Goal: Information Seeking & Learning: Learn about a topic

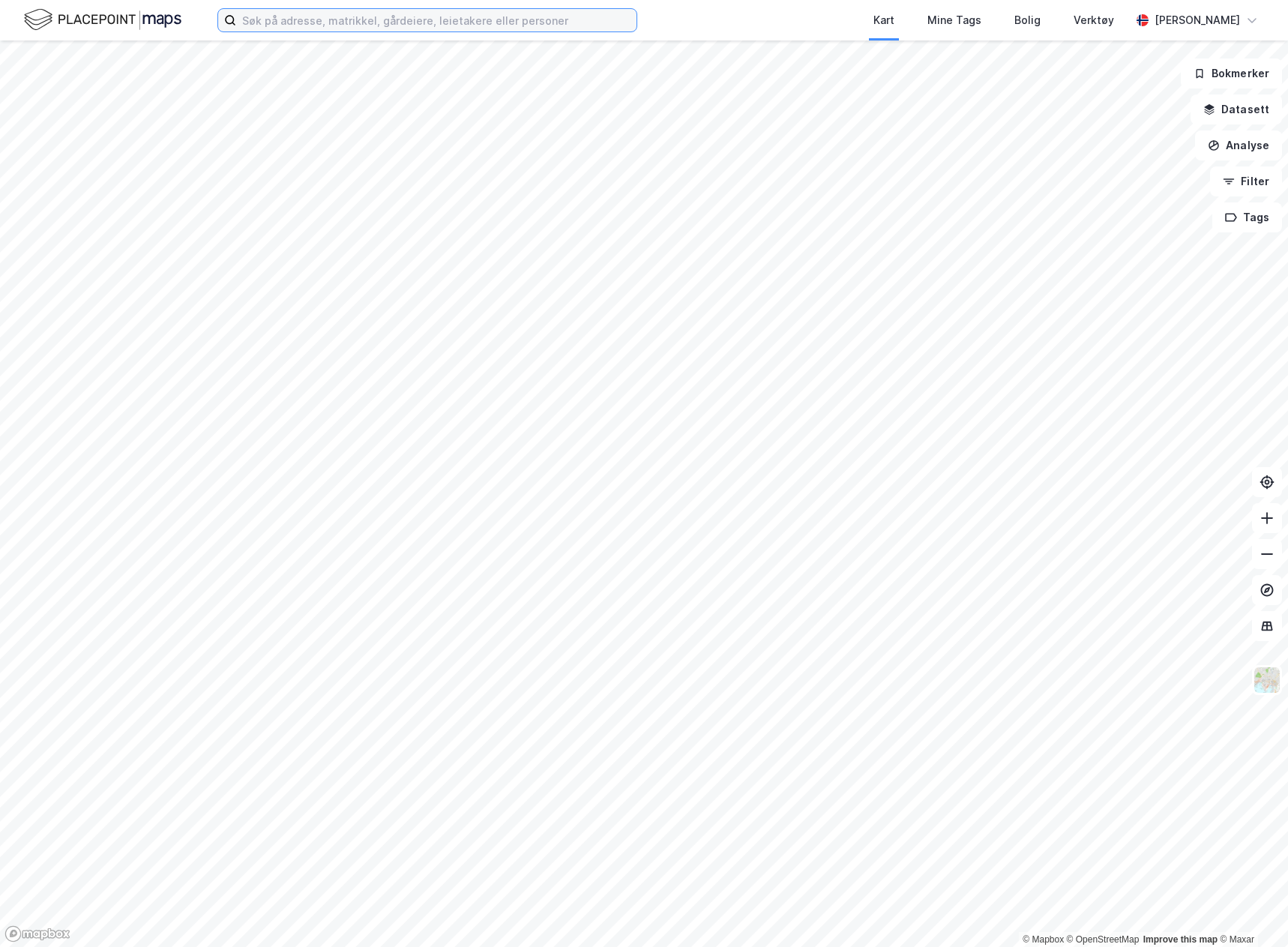
click at [328, 22] on input at bounding box center [436, 20] width 401 height 23
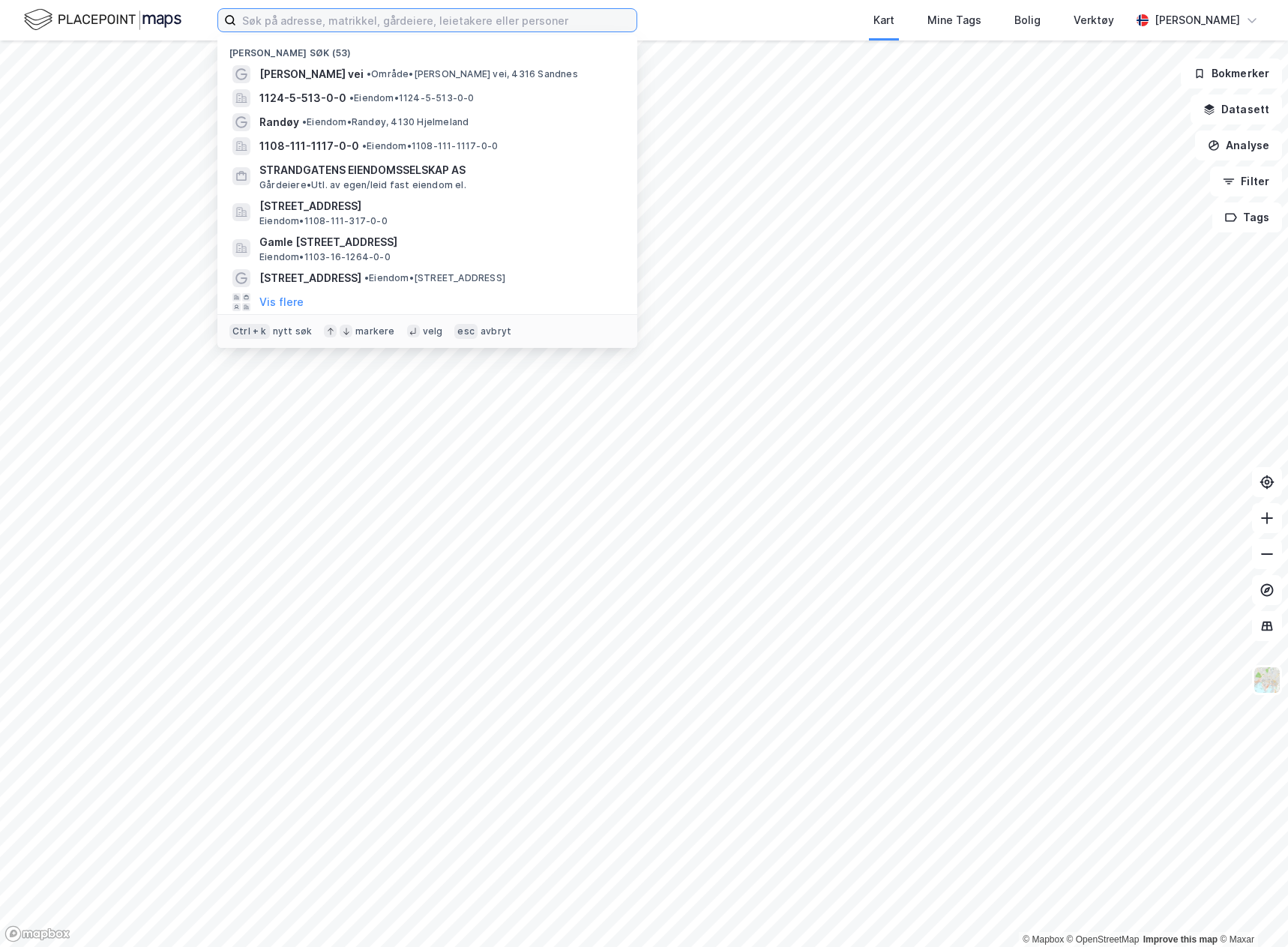
click at [291, 13] on input at bounding box center [436, 20] width 401 height 23
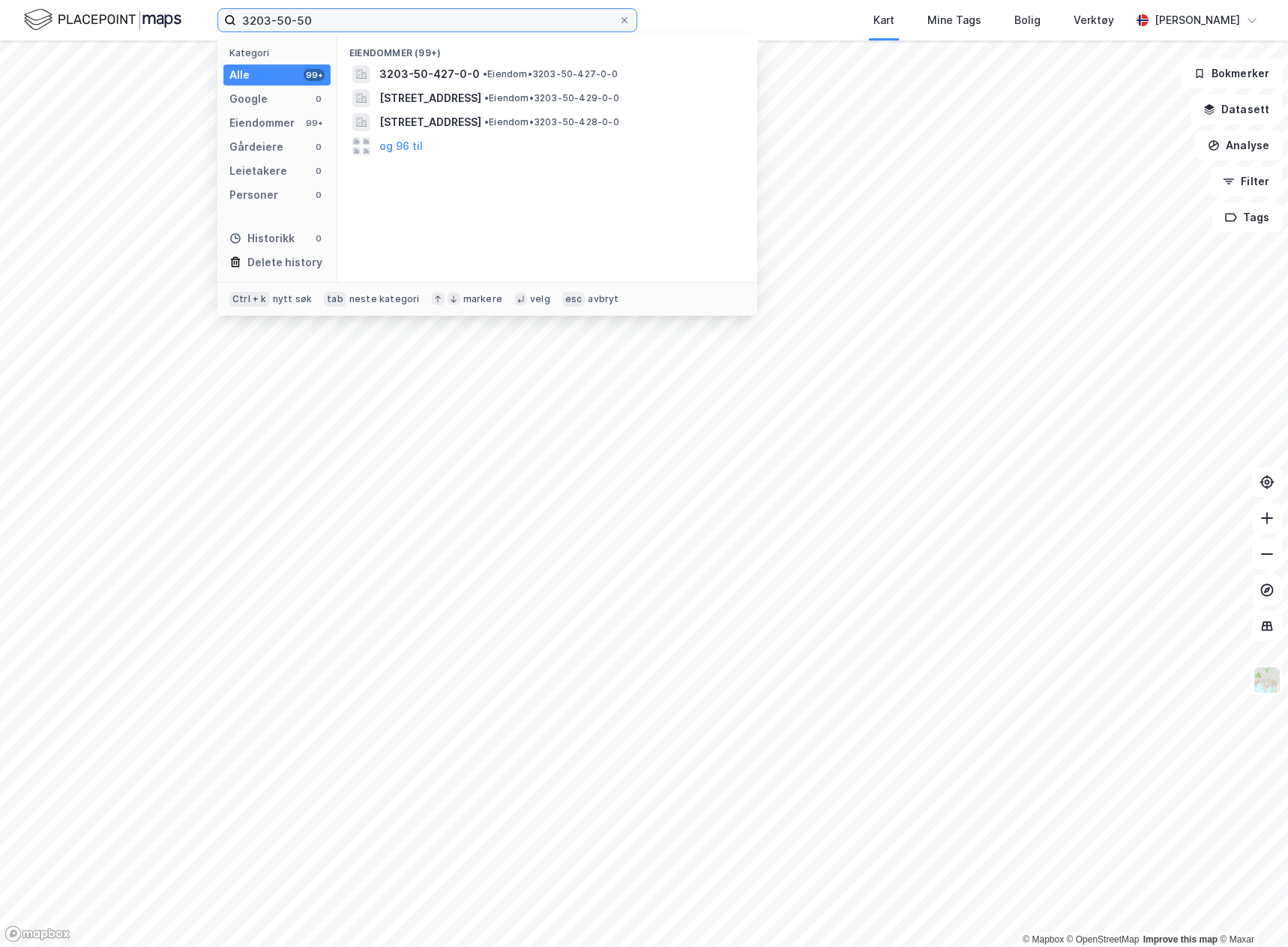
type input "3203-50-50"
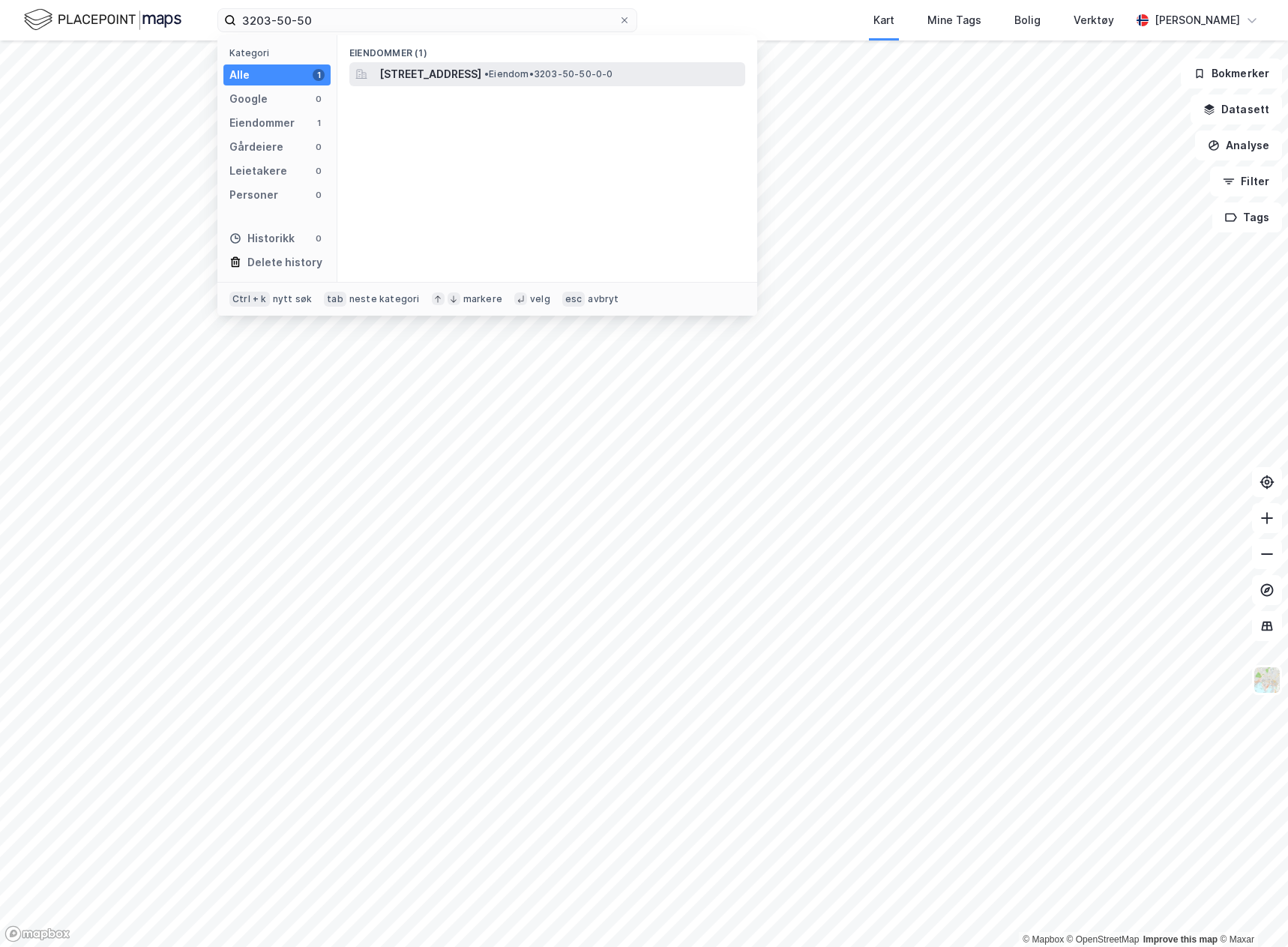
click at [481, 74] on span "[STREET_ADDRESS]" at bounding box center [430, 74] width 102 height 18
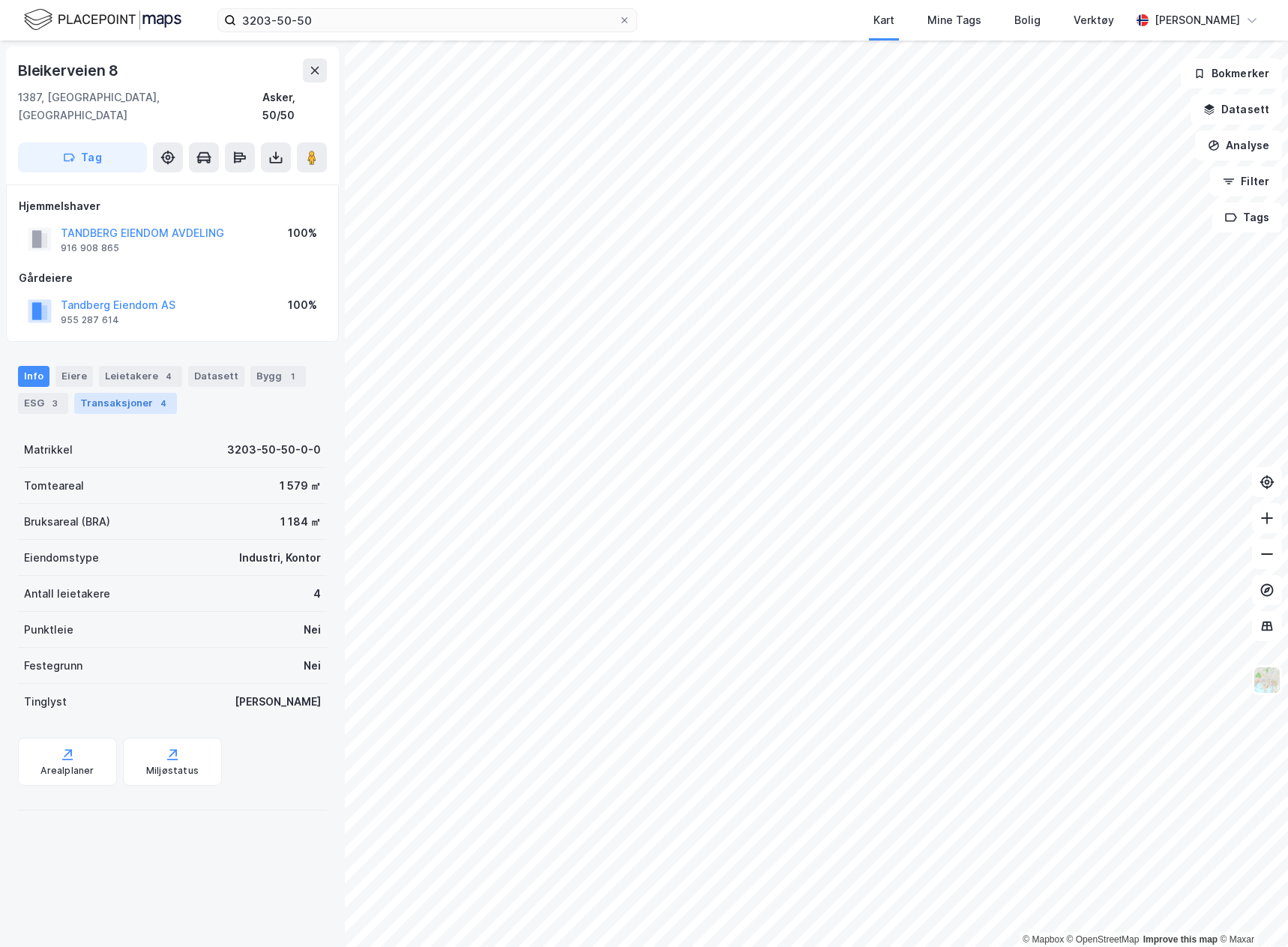
click at [139, 393] on div "Transaksjoner 4" at bounding box center [125, 403] width 103 height 21
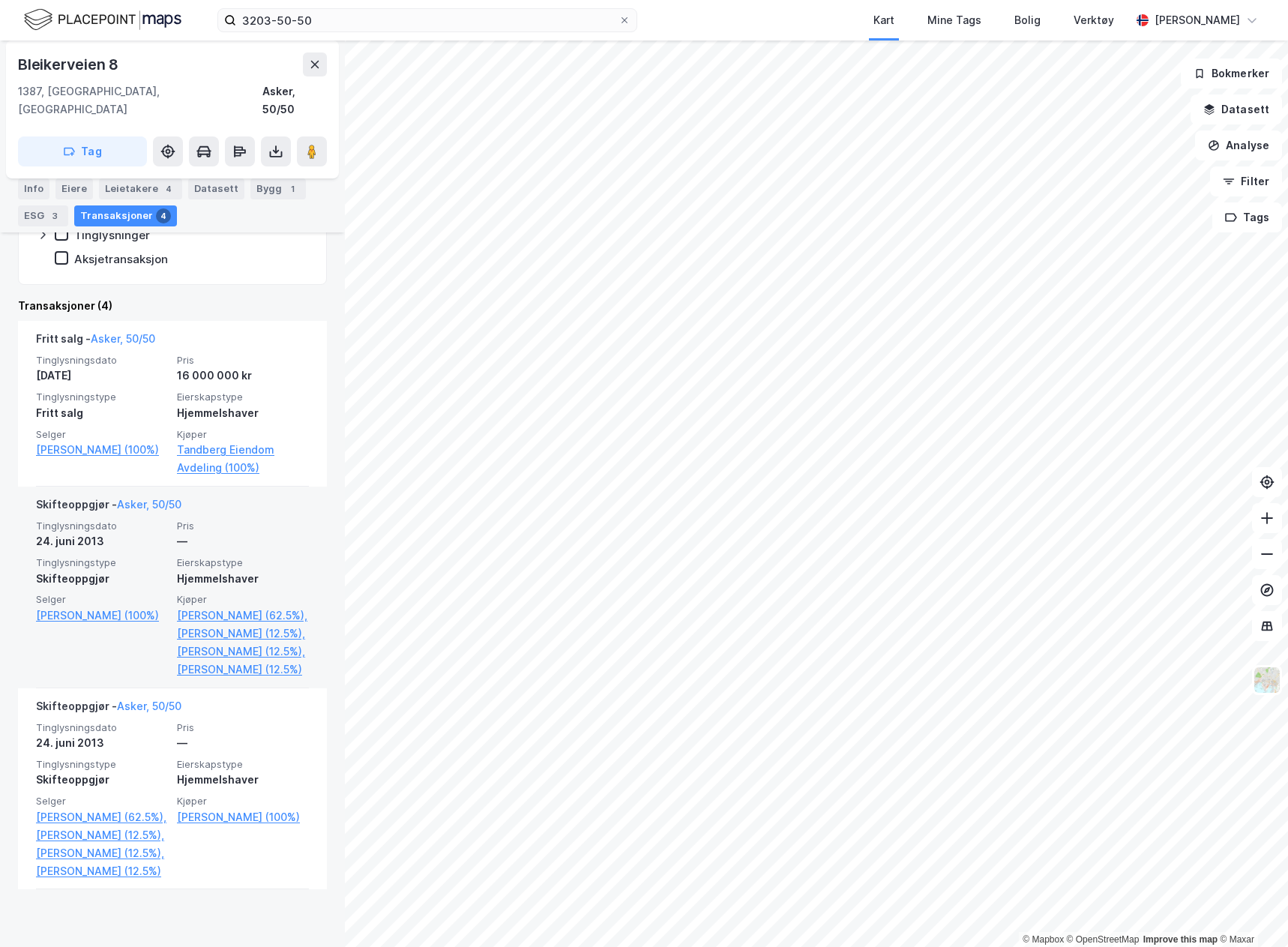
scroll to position [375, 0]
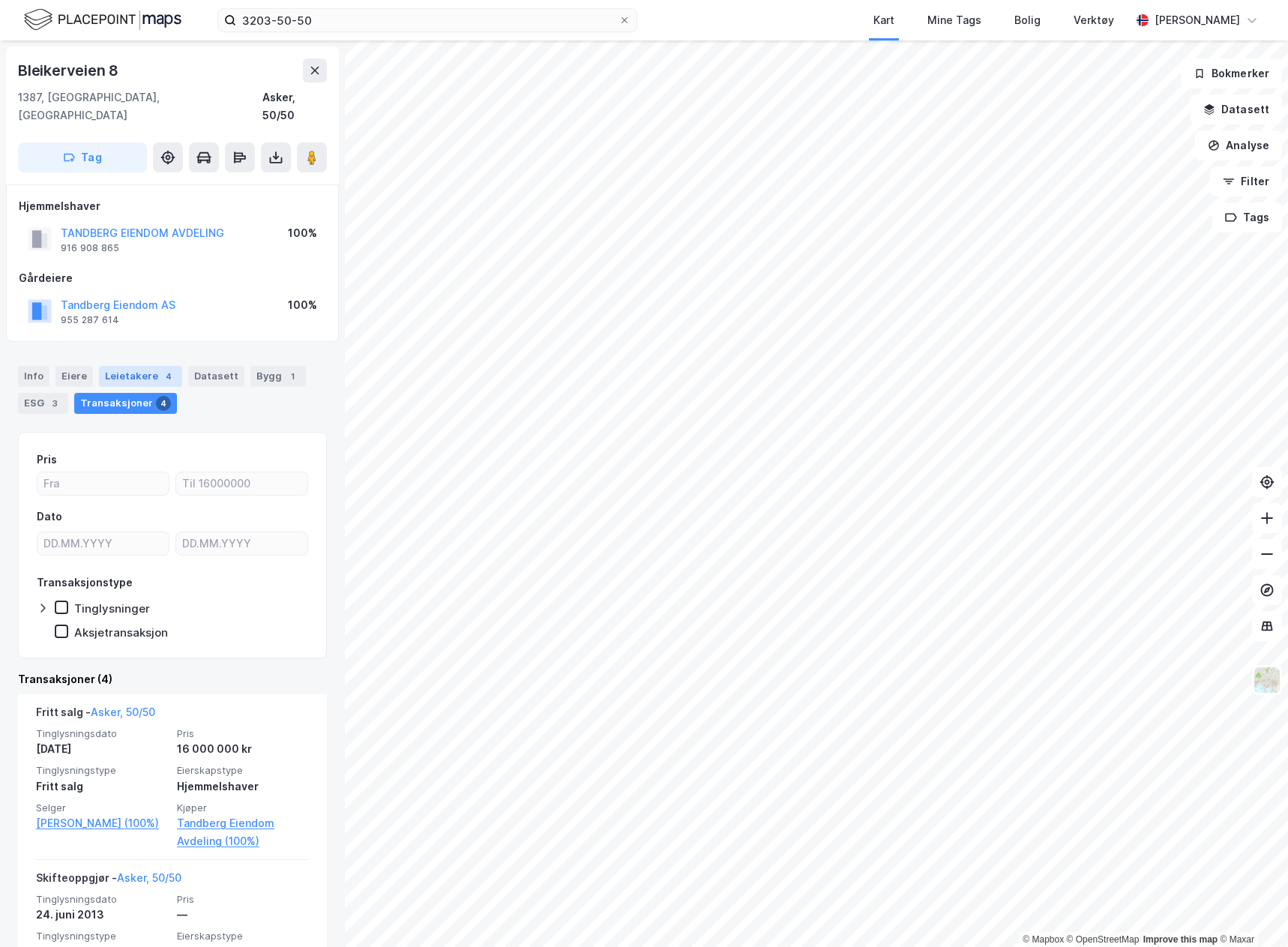
click at [143, 366] on div "Leietakere 4" at bounding box center [140, 376] width 83 height 21
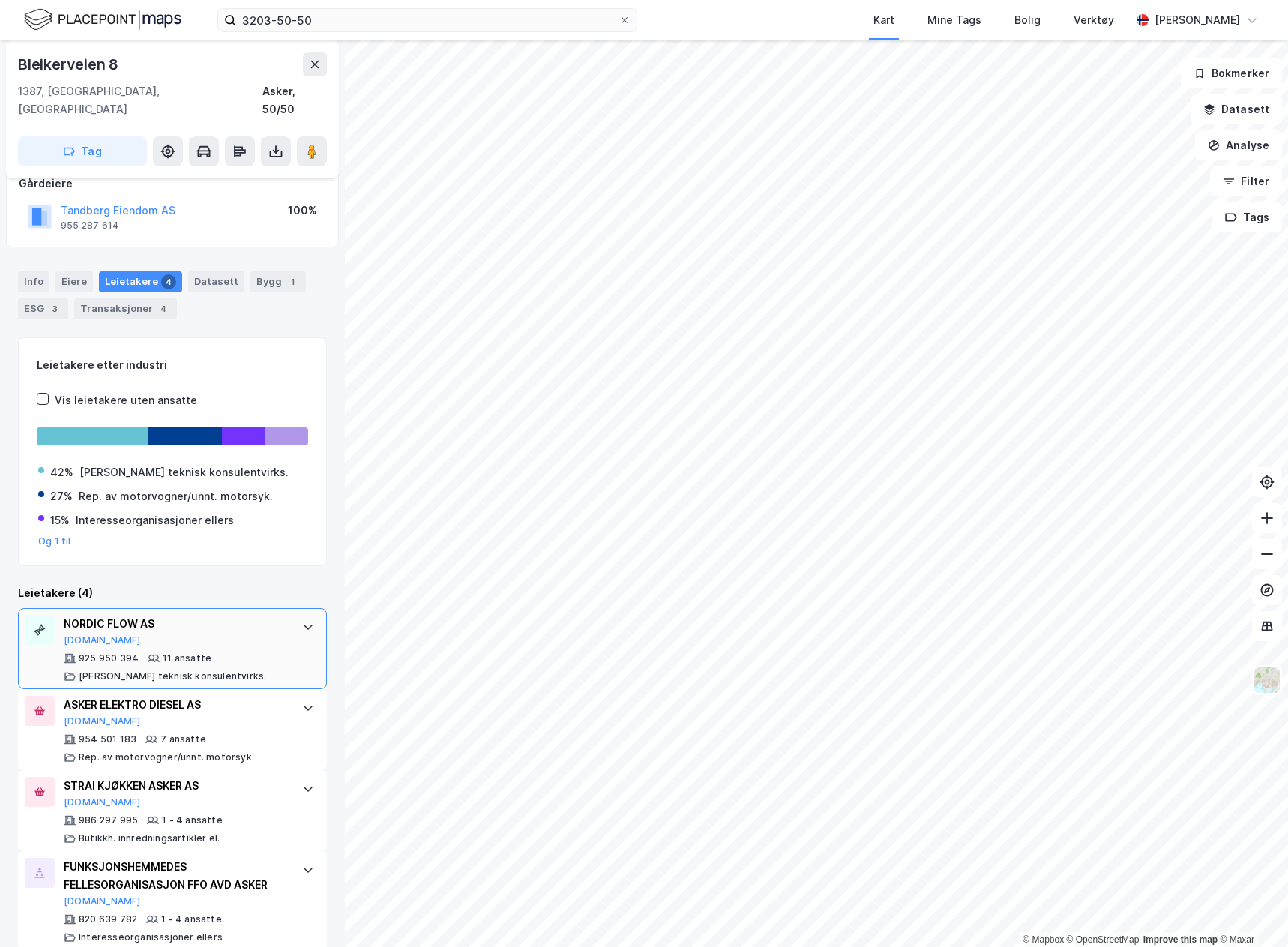
scroll to position [97, 0]
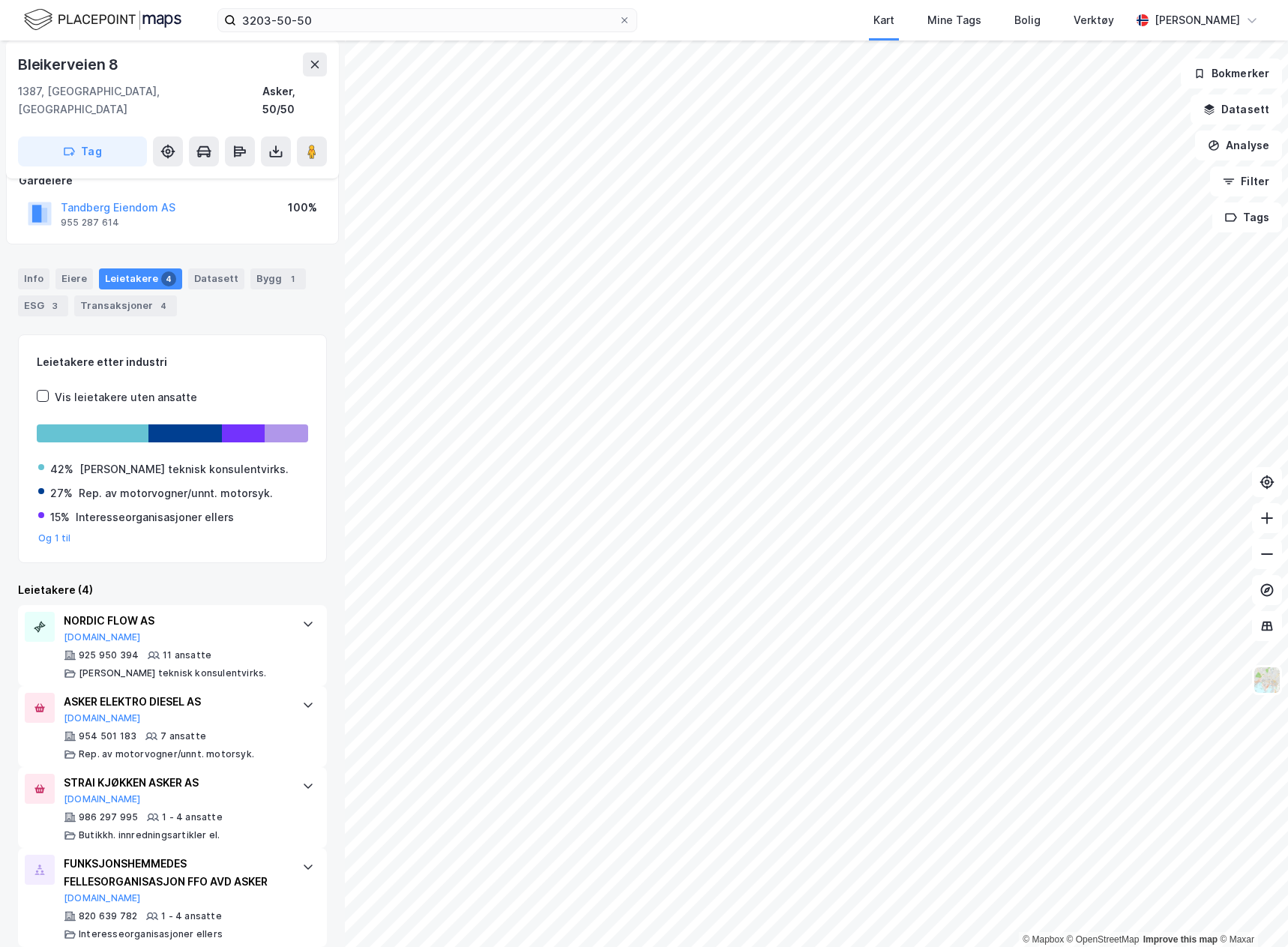
click at [38, 268] on div "Info" at bounding box center [34, 278] width 31 height 21
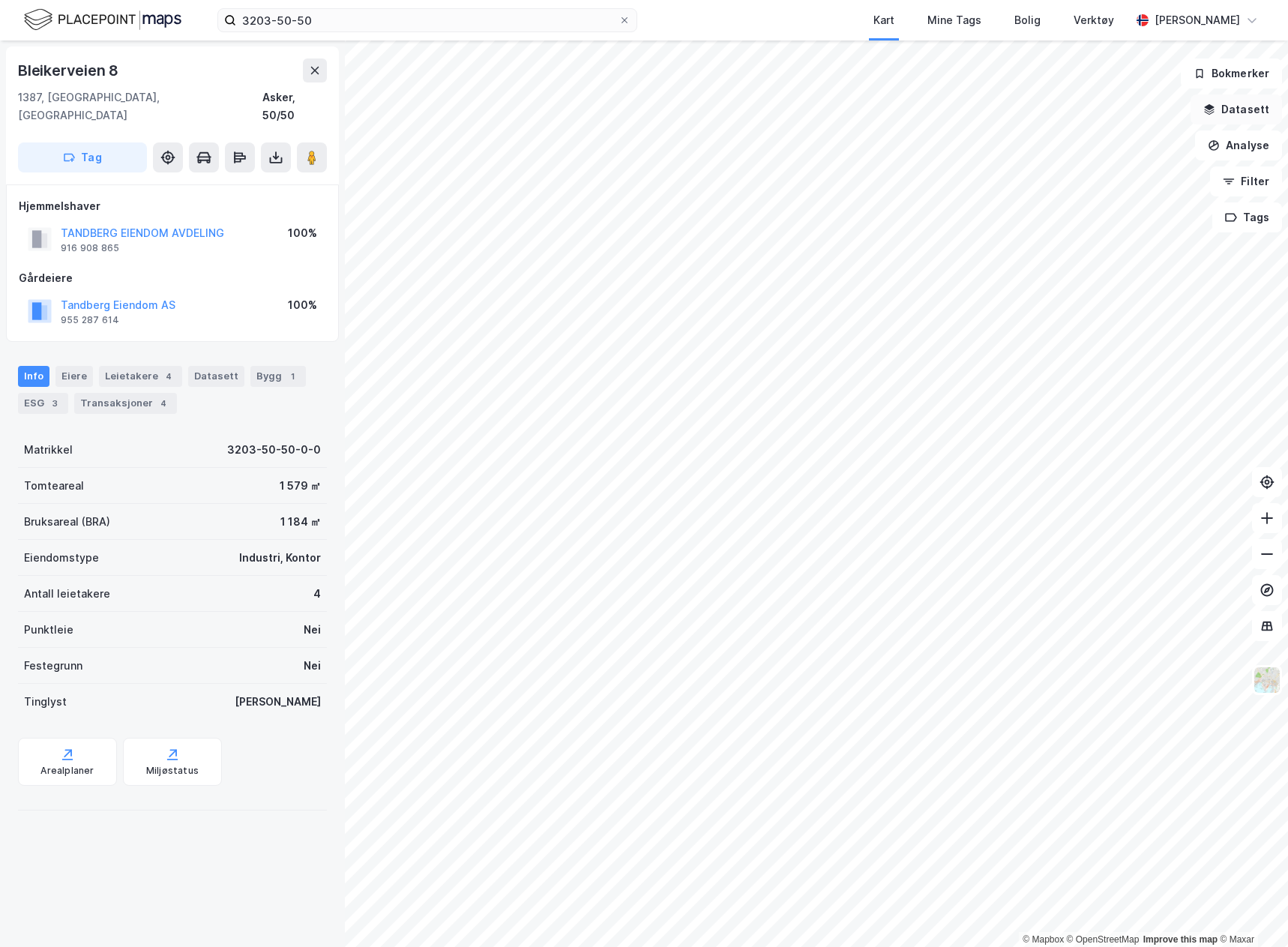
click at [1242, 117] on button "Datasett" at bounding box center [1236, 109] width 92 height 30
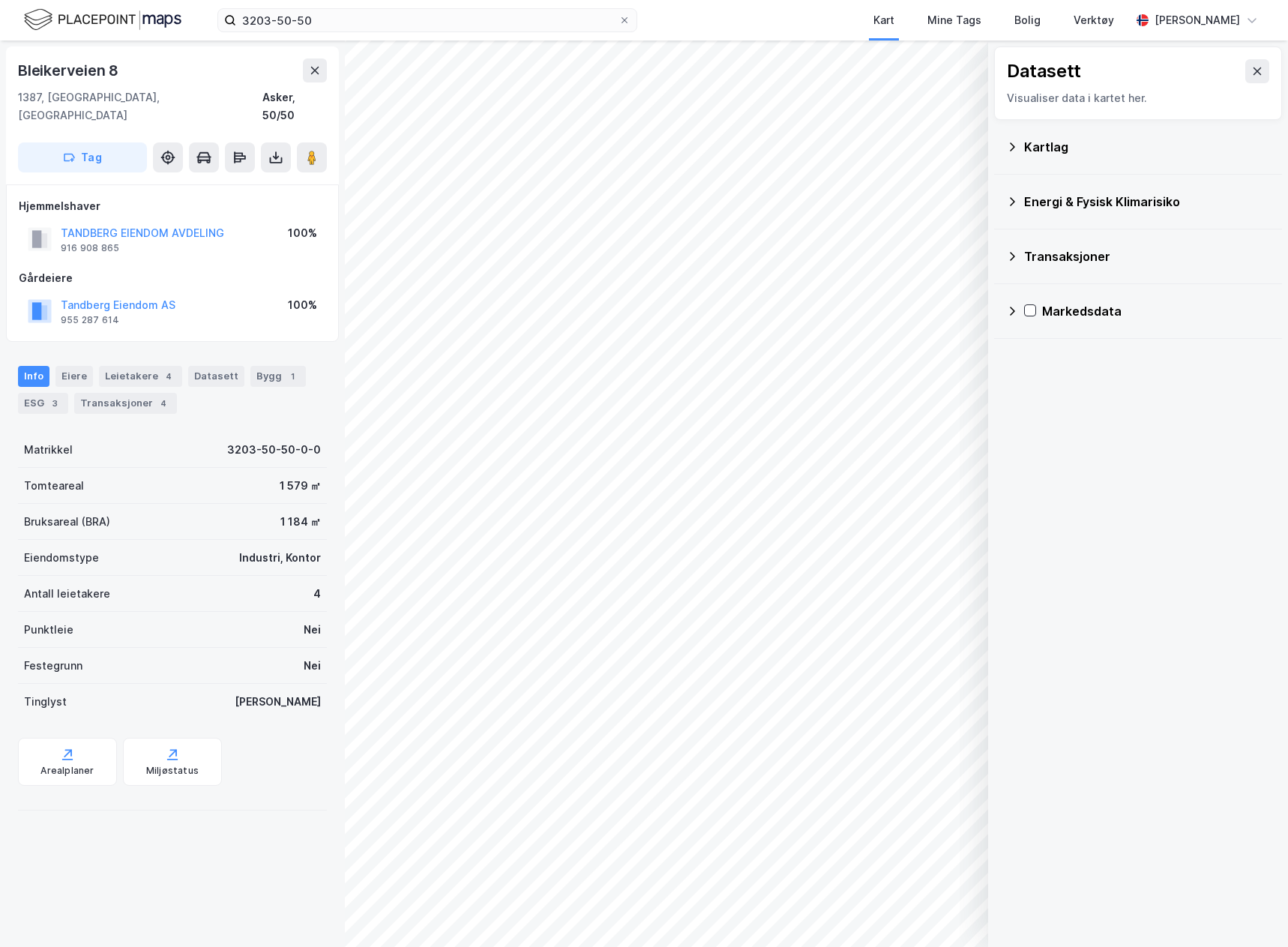
click at [1036, 263] on div "Transaksjoner" at bounding box center [1147, 256] width 246 height 18
click at [1036, 259] on div "Transaksjoner" at bounding box center [1147, 256] width 246 height 18
click at [1086, 199] on div "Energi & Fysisk Klimarisiko" at bounding box center [1147, 201] width 246 height 18
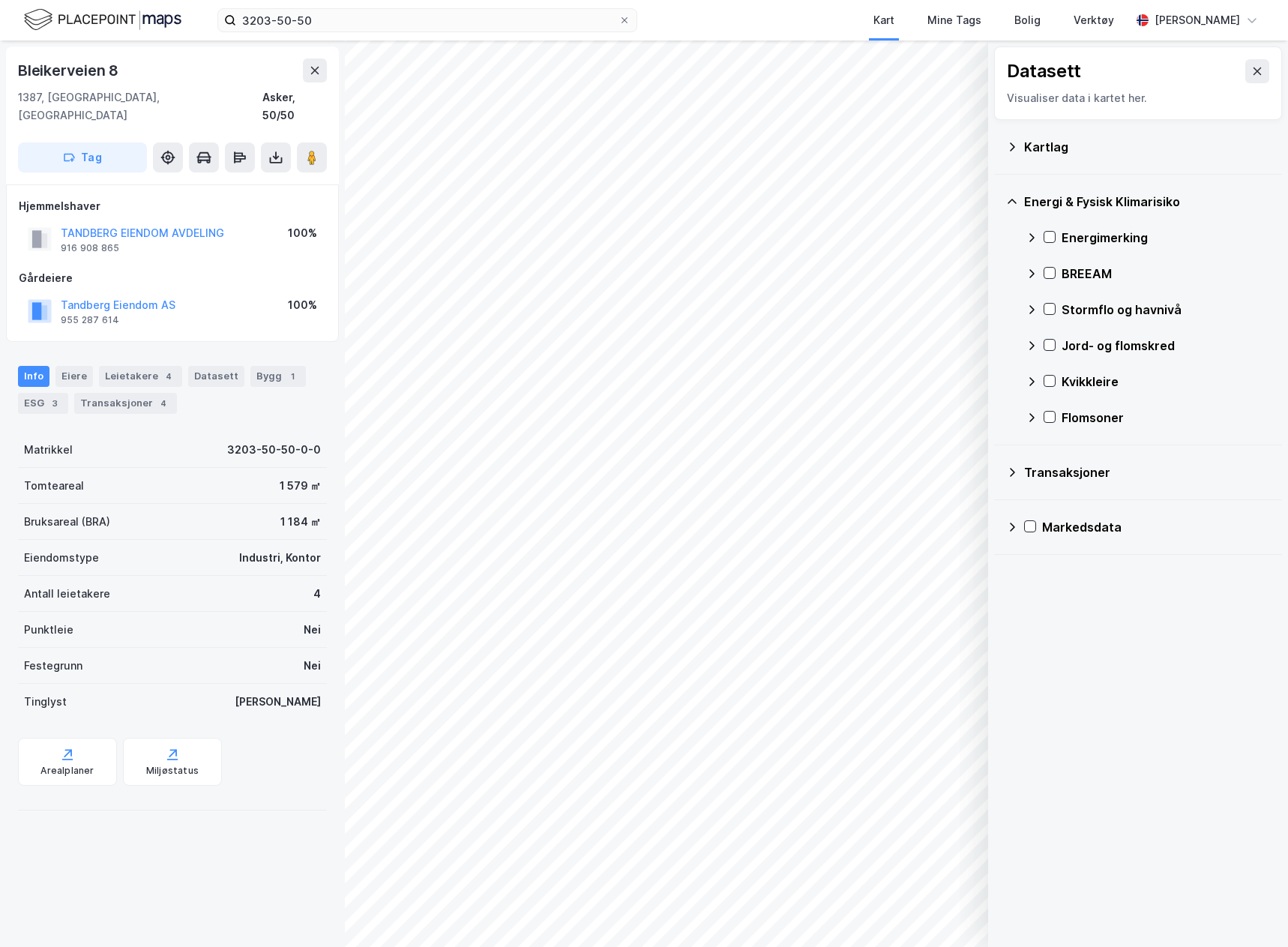
click at [1030, 151] on div "Kartlag" at bounding box center [1147, 147] width 246 height 18
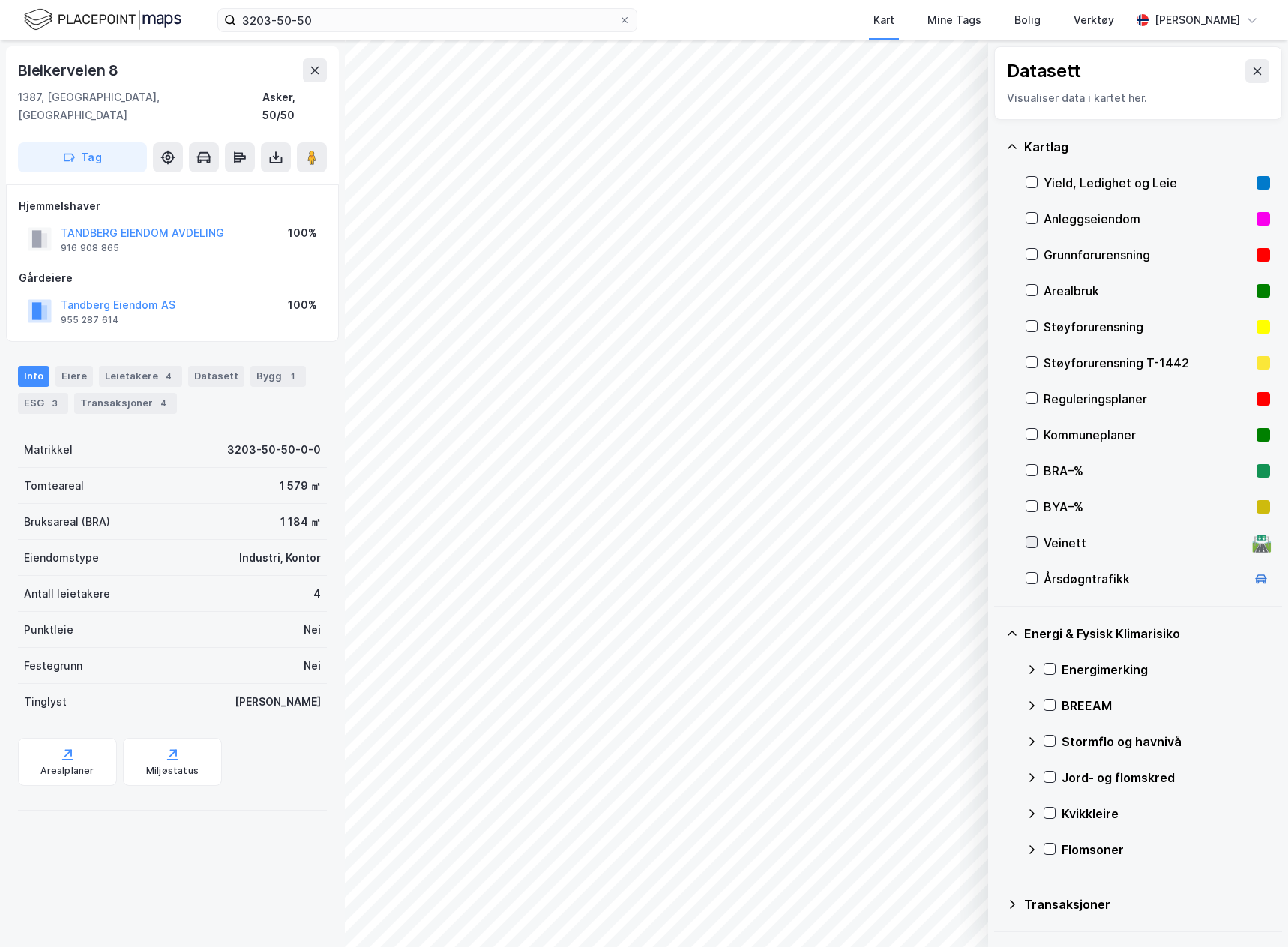
click at [1026, 540] on icon at bounding box center [1031, 542] width 10 height 10
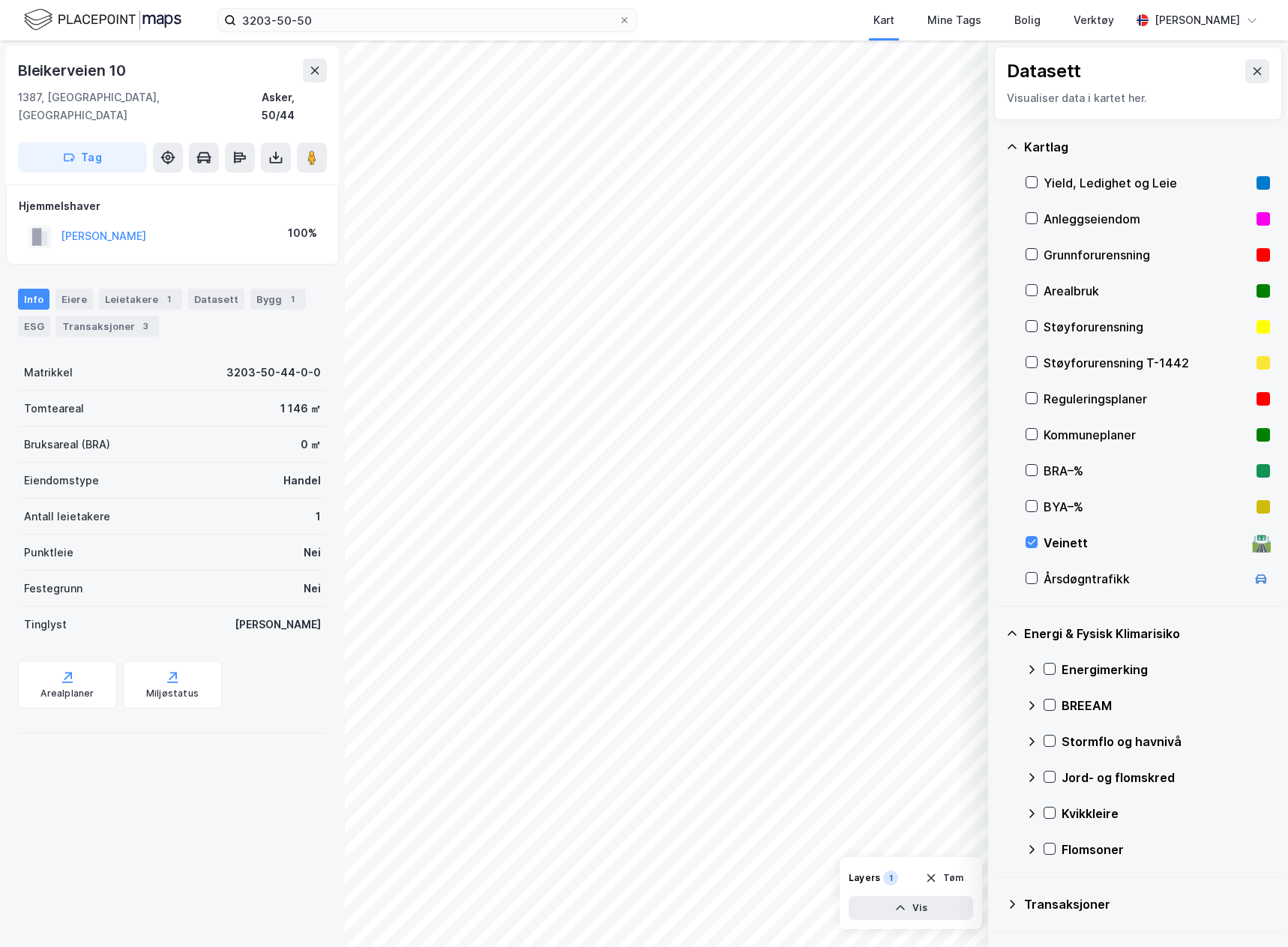
drag, startPoint x: 146, startPoint y: 840, endPoint x: 108, endPoint y: 891, distance: 63.6
click at [146, 840] on div "Bleikerveien 10 1387, Asker, Akershus Asker, 50/44 Tag Hjemmelshaver [PERSON_NA…" at bounding box center [172, 494] width 345 height 906
